Goal: Task Accomplishment & Management: Manage account settings

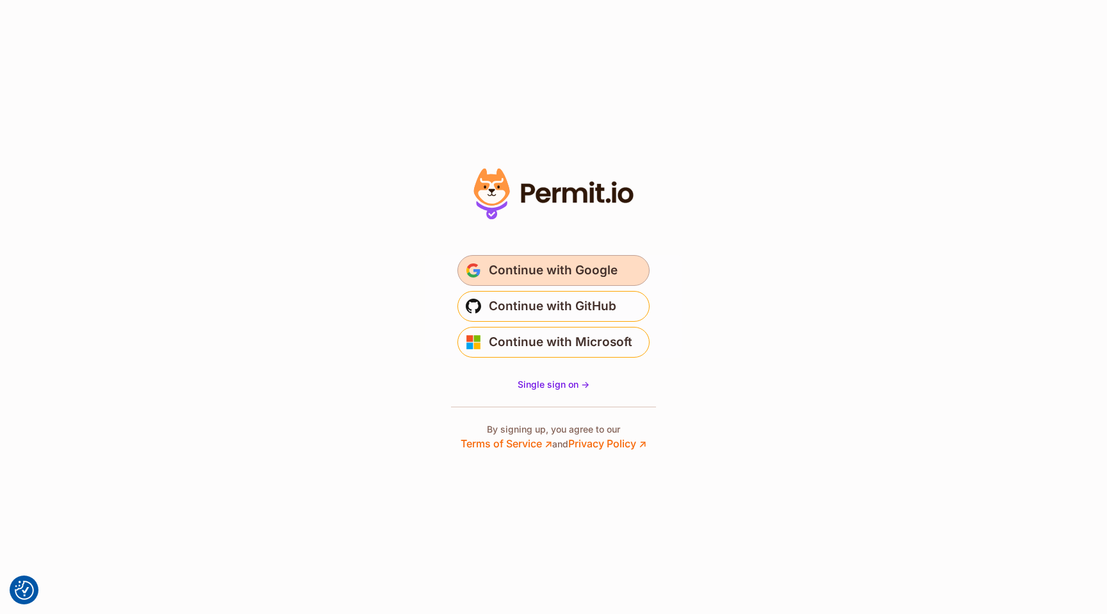
click at [537, 264] on span "Continue with Google" at bounding box center [553, 270] width 129 height 21
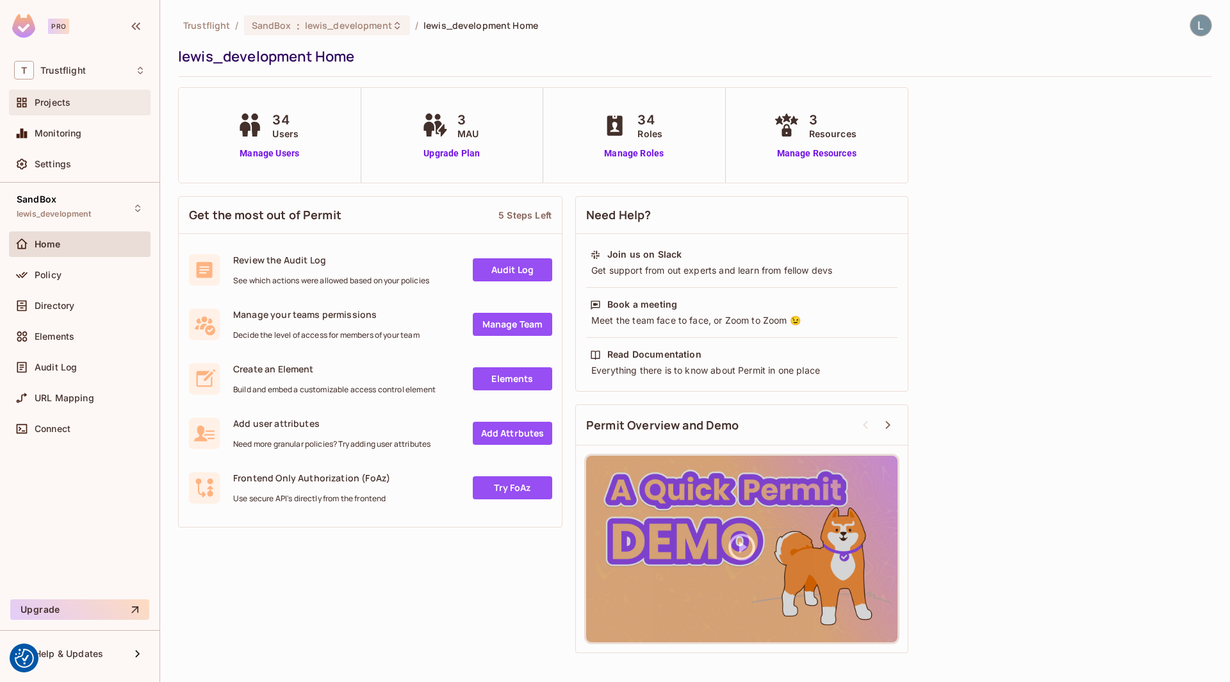
click at [70, 104] on span "Projects" at bounding box center [53, 102] width 36 height 10
click at [58, 301] on span "Directory" at bounding box center [55, 306] width 40 height 10
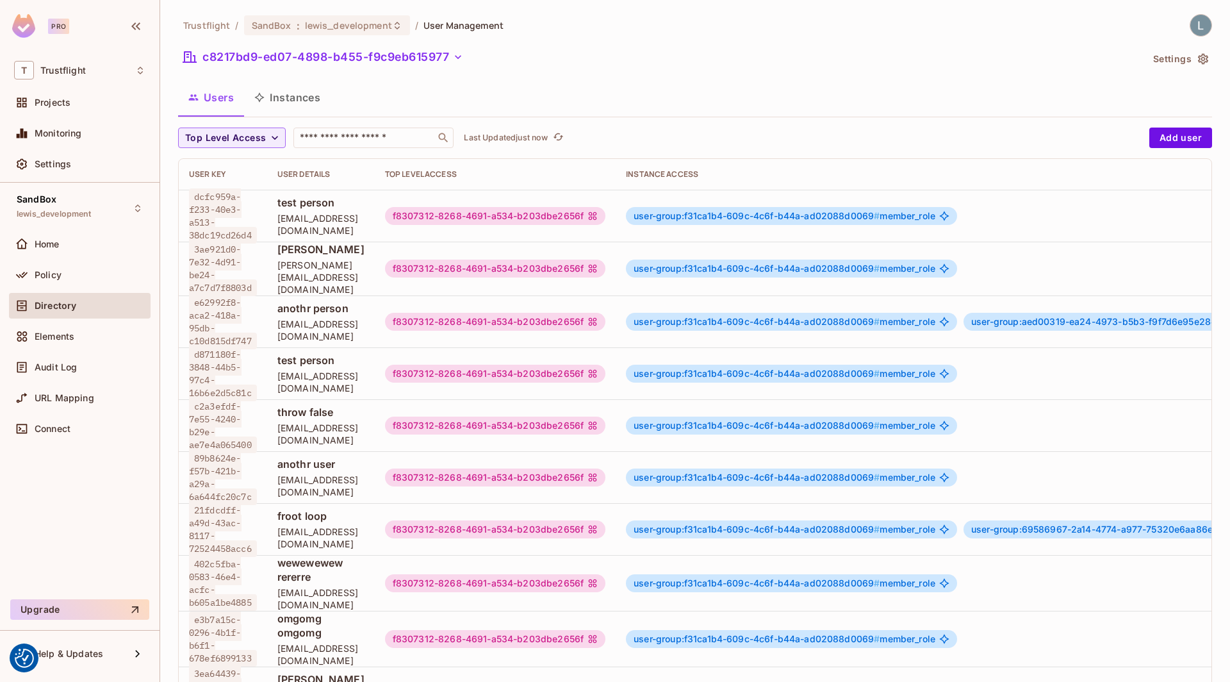
click at [1202, 59] on icon "button" at bounding box center [1203, 59] width 13 height 13
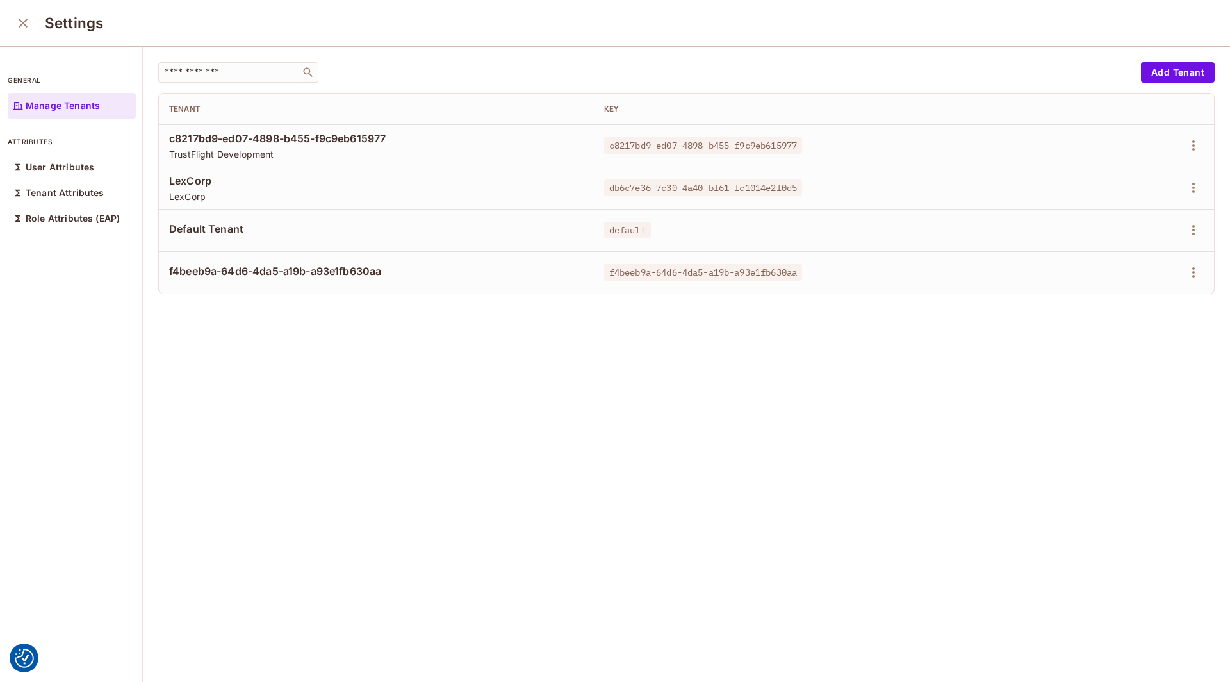
click at [746, 279] on span "f4beeb9a-64d6-4da5-a19b-a93e1fb630aa" at bounding box center [703, 272] width 198 height 17
click at [324, 271] on span "f4beeb9a-64d6-4da5-a19b-a93e1fb630aa" at bounding box center [376, 271] width 415 height 14
click at [1193, 278] on icon "button" at bounding box center [1193, 272] width 15 height 15
click at [1146, 329] on div "Edit Attributes" at bounding box center [1149, 329] width 63 height 13
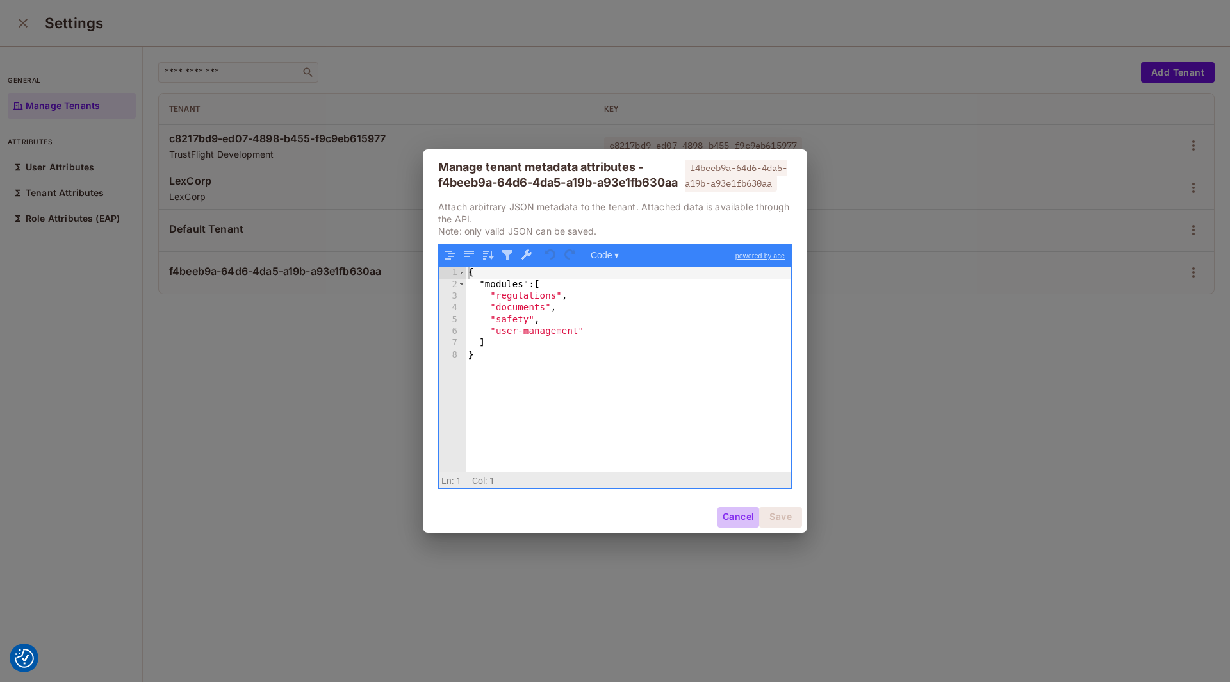
click at [736, 516] on button "Cancel" at bounding box center [739, 517] width 42 height 21
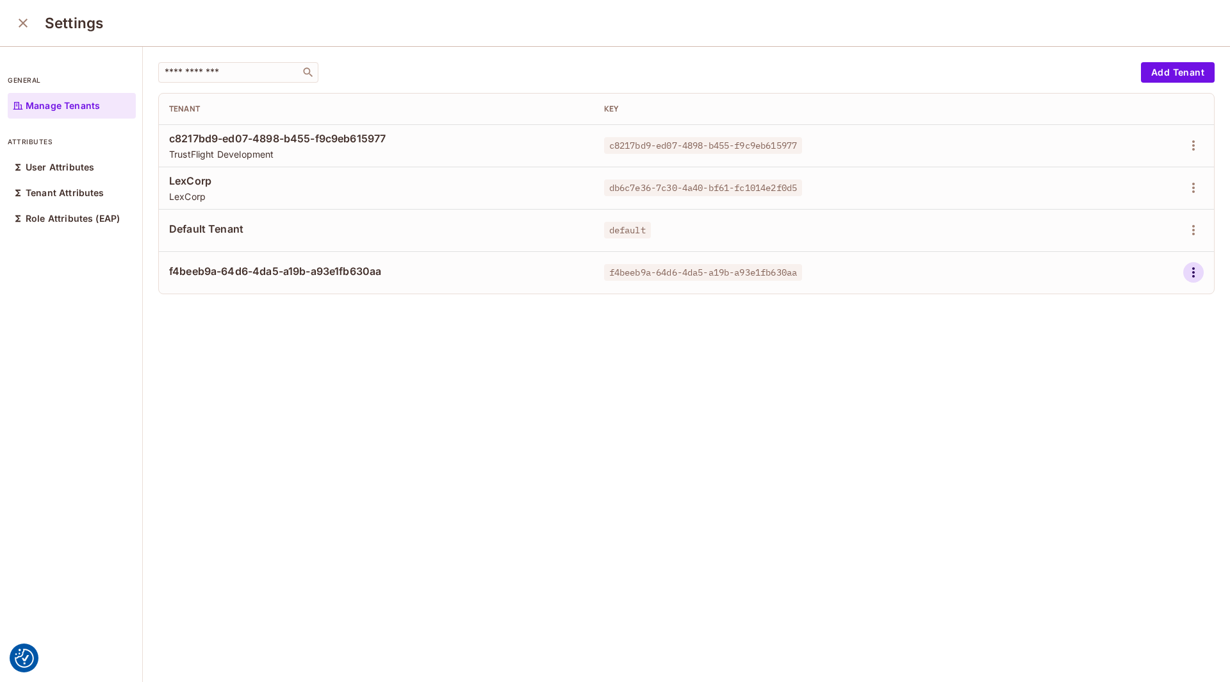
click at [1193, 269] on icon "button" at bounding box center [1194, 272] width 3 height 10
click at [1139, 326] on div "Edit Attributes" at bounding box center [1149, 329] width 63 height 13
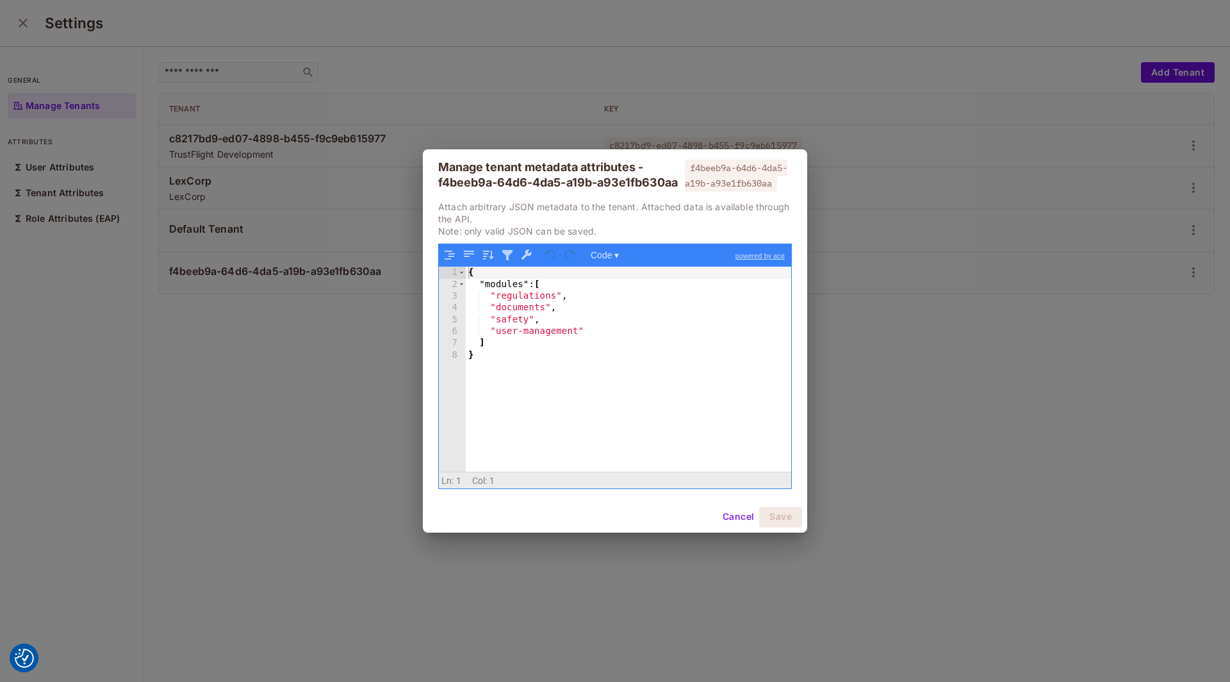
click at [197, 422] on div "Manage tenant metadata attributes - f4beeb9a-64d6-4da5-a19b-a93e1fb630aa f4beeb…" at bounding box center [615, 341] width 1230 height 682
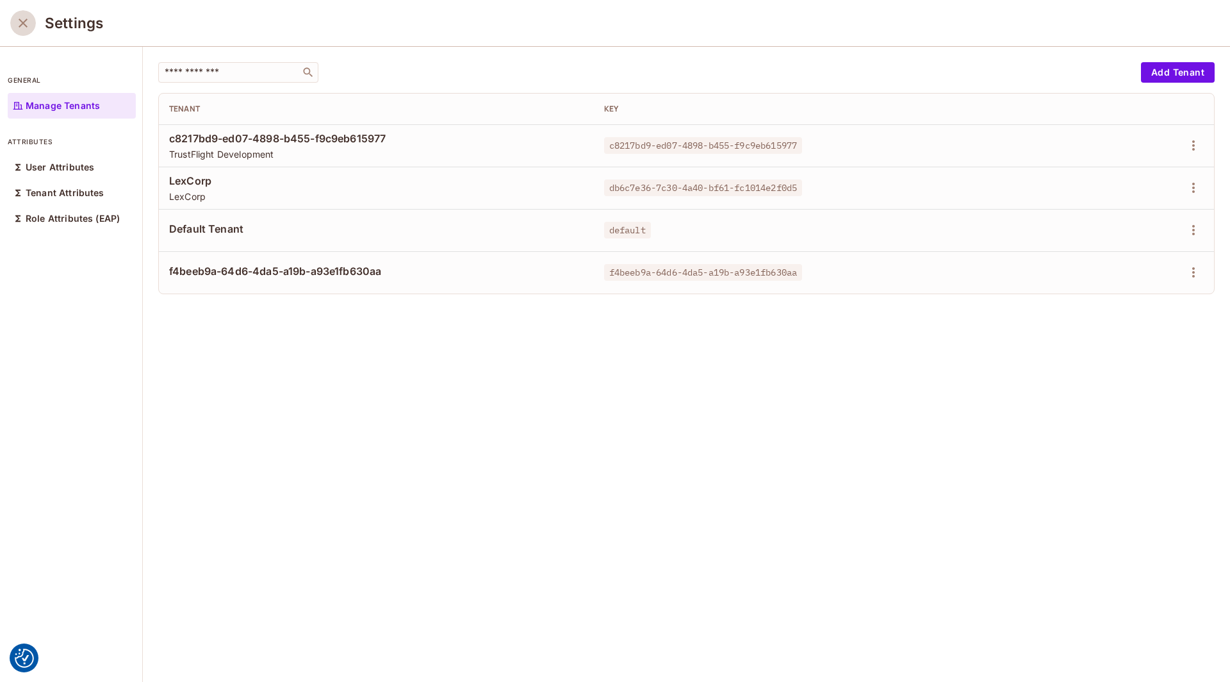
click at [25, 25] on icon "close" at bounding box center [23, 23] width 9 height 9
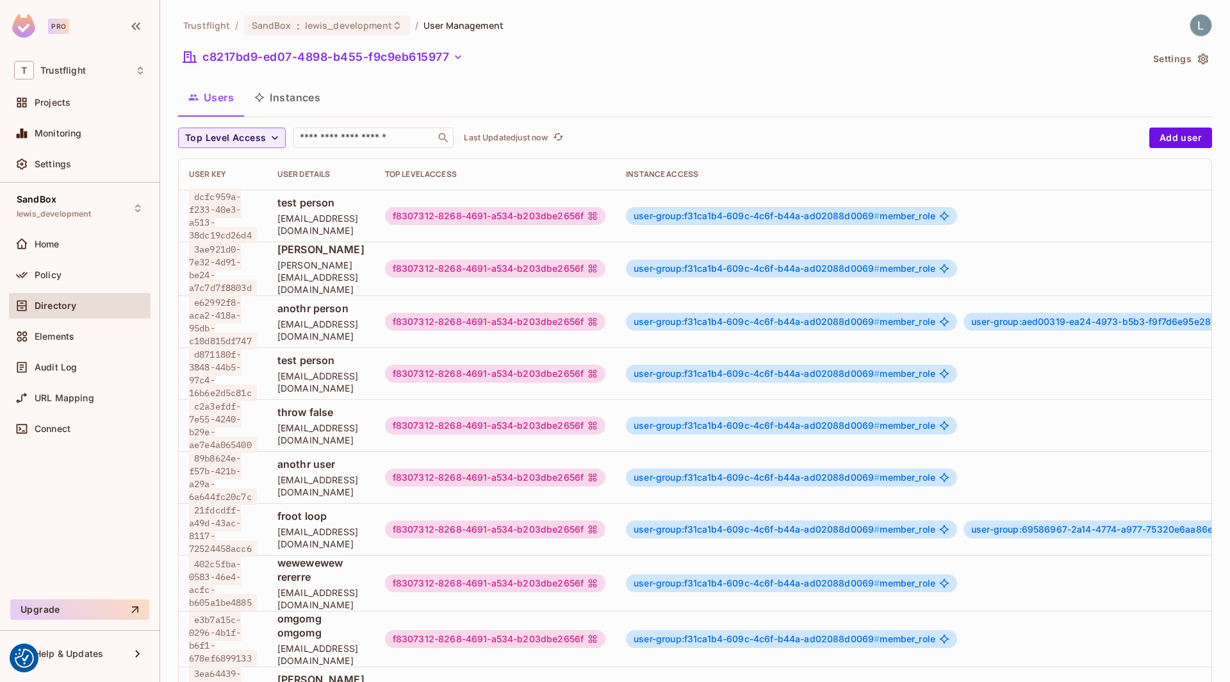
click at [311, 89] on button "Instances" at bounding box center [287, 97] width 87 height 32
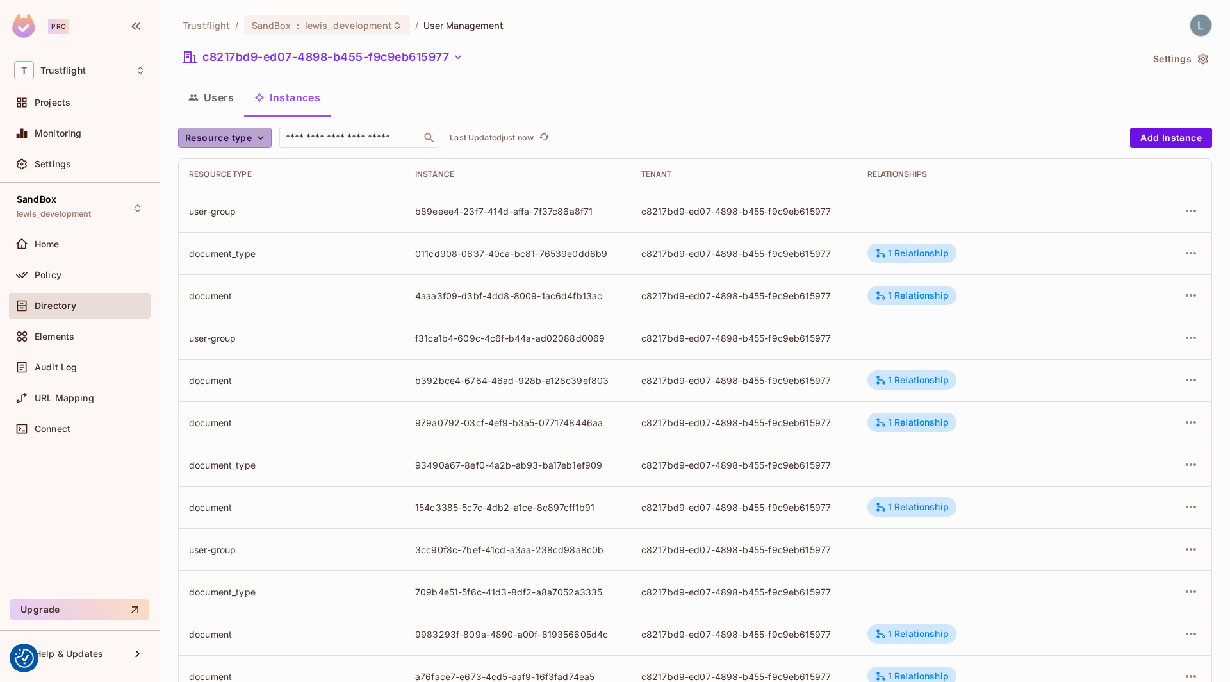
click at [251, 130] on span "Resource type" at bounding box center [218, 138] width 67 height 16
click at [230, 190] on span "document" at bounding box center [221, 194] width 67 height 12
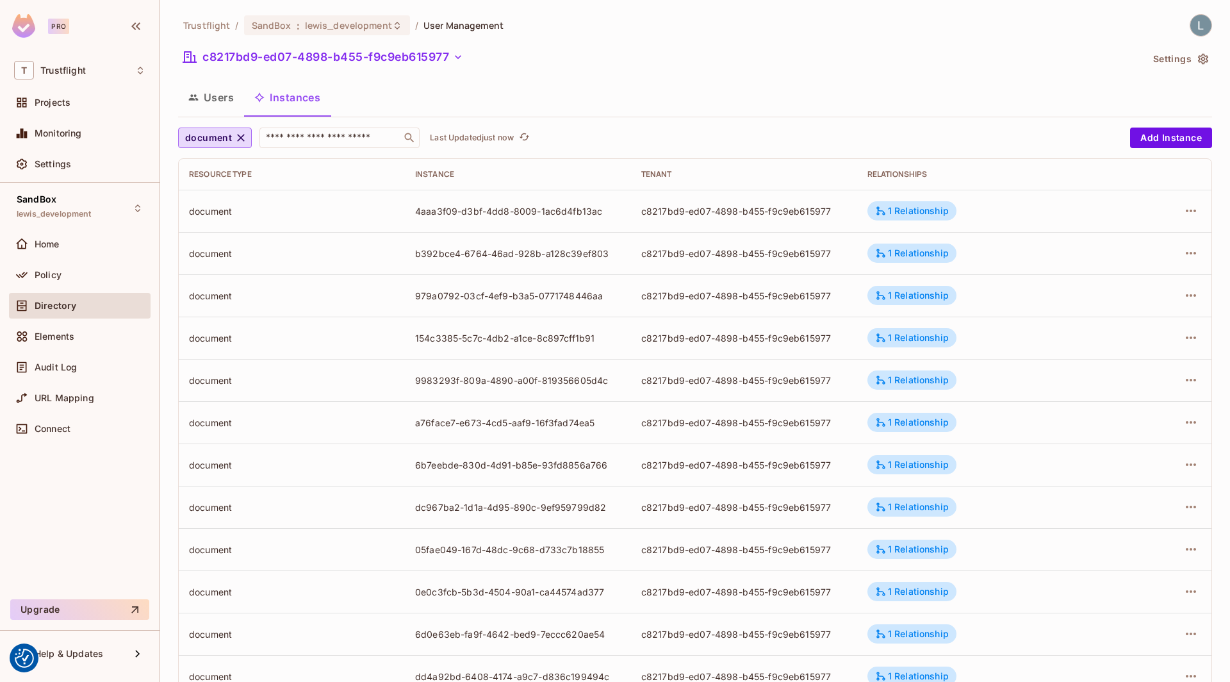
click at [595, 212] on div "4aaa3f09-d3bf-4dd8-8009-1ac6d4fb13ac" at bounding box center [518, 211] width 206 height 12
drag, startPoint x: 597, startPoint y: 212, endPoint x: 417, endPoint y: 206, distance: 180.2
click at [417, 206] on div "4aaa3f09-d3bf-4dd8-8009-1ac6d4fb13ac" at bounding box center [518, 211] width 206 height 12
copy div "4aaa3f09-d3bf-4dd8-8009-1ac6d4fb13ac"
